Goal: Task Accomplishment & Management: Use online tool/utility

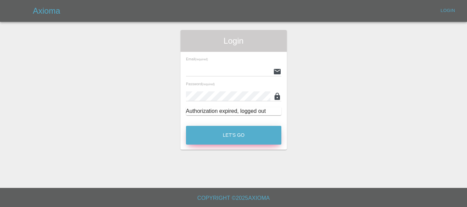
type input "info@ddsrkent.co.uk"
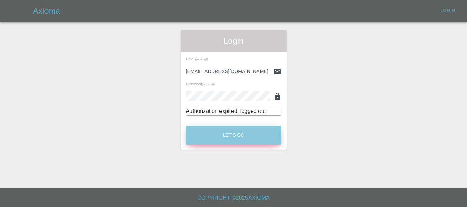
click at [263, 135] on button "Let's Go" at bounding box center [233, 135] width 95 height 19
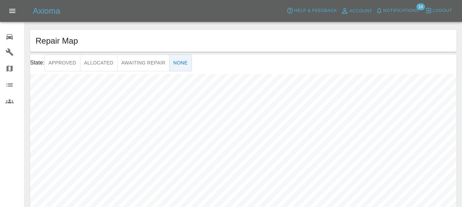
click at [11, 37] on icon at bounding box center [9, 36] width 6 height 5
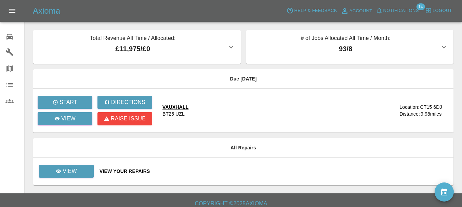
click at [115, 170] on div "View Your Repairs" at bounding box center [273, 171] width 348 height 7
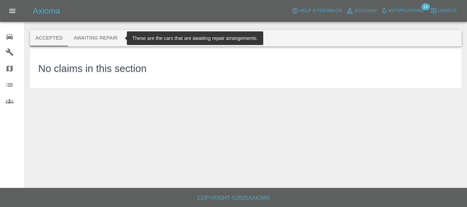
click at [95, 35] on button "Awaiting Repair" at bounding box center [95, 38] width 55 height 16
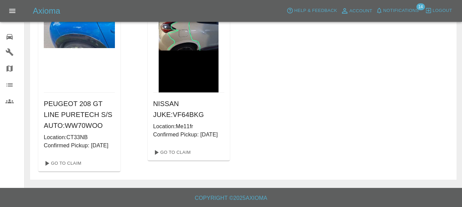
scroll to position [344, 0]
click at [67, 162] on link "Go To Claim" at bounding box center [62, 163] width 42 height 11
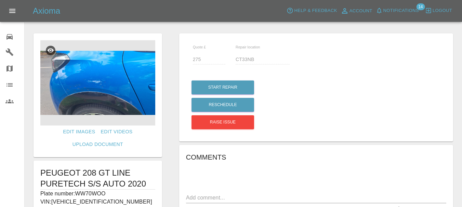
click at [120, 83] on img at bounding box center [97, 82] width 115 height 85
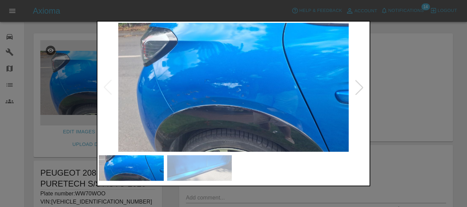
click at [358, 90] on div at bounding box center [359, 87] width 15 height 15
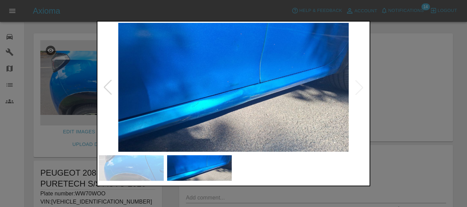
click at [358, 90] on img at bounding box center [233, 88] width 269 height 130
click at [108, 81] on div at bounding box center [107, 87] width 15 height 15
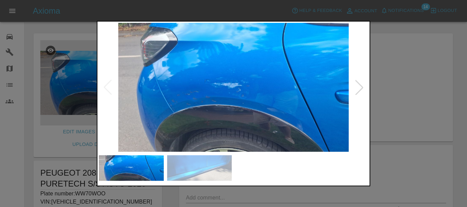
click at [29, 148] on div at bounding box center [233, 103] width 467 height 207
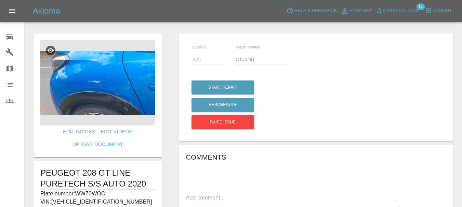
click at [12, 34] on icon at bounding box center [9, 36] width 6 height 5
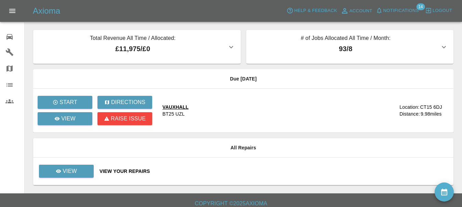
click at [177, 107] on div "VAUXHALL" at bounding box center [175, 107] width 26 height 7
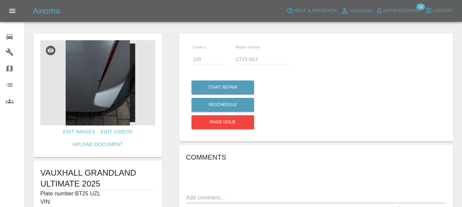
click at [113, 92] on img at bounding box center [97, 82] width 115 height 85
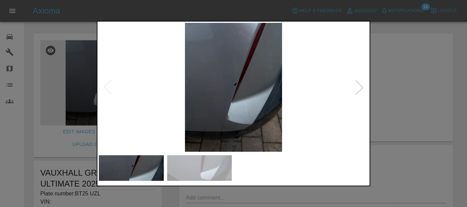
click at [362, 87] on div at bounding box center [359, 87] width 15 height 15
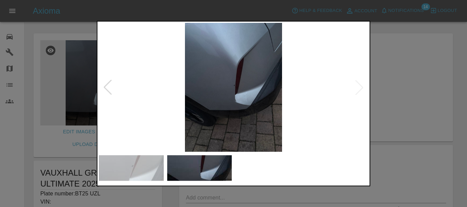
click at [362, 87] on img at bounding box center [233, 88] width 269 height 130
click at [109, 89] on div at bounding box center [107, 87] width 15 height 15
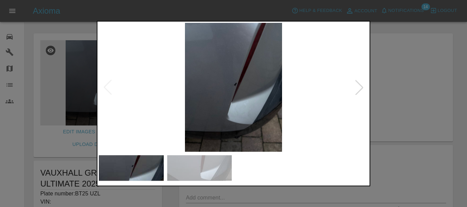
click at [457, 126] on div at bounding box center [233, 103] width 467 height 207
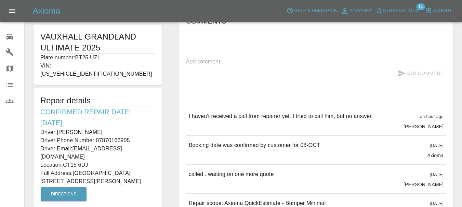
scroll to position [137, 0]
drag, startPoint x: 74, startPoint y: 156, endPoint x: 105, endPoint y: 158, distance: 30.8
click at [105, 169] on p "Full Address: [STREET_ADDRESS][PERSON_NAME]" at bounding box center [97, 177] width 115 height 16
copy p "[GEOGRAPHIC_DATA]"
